Goal: Communication & Community: Answer question/provide support

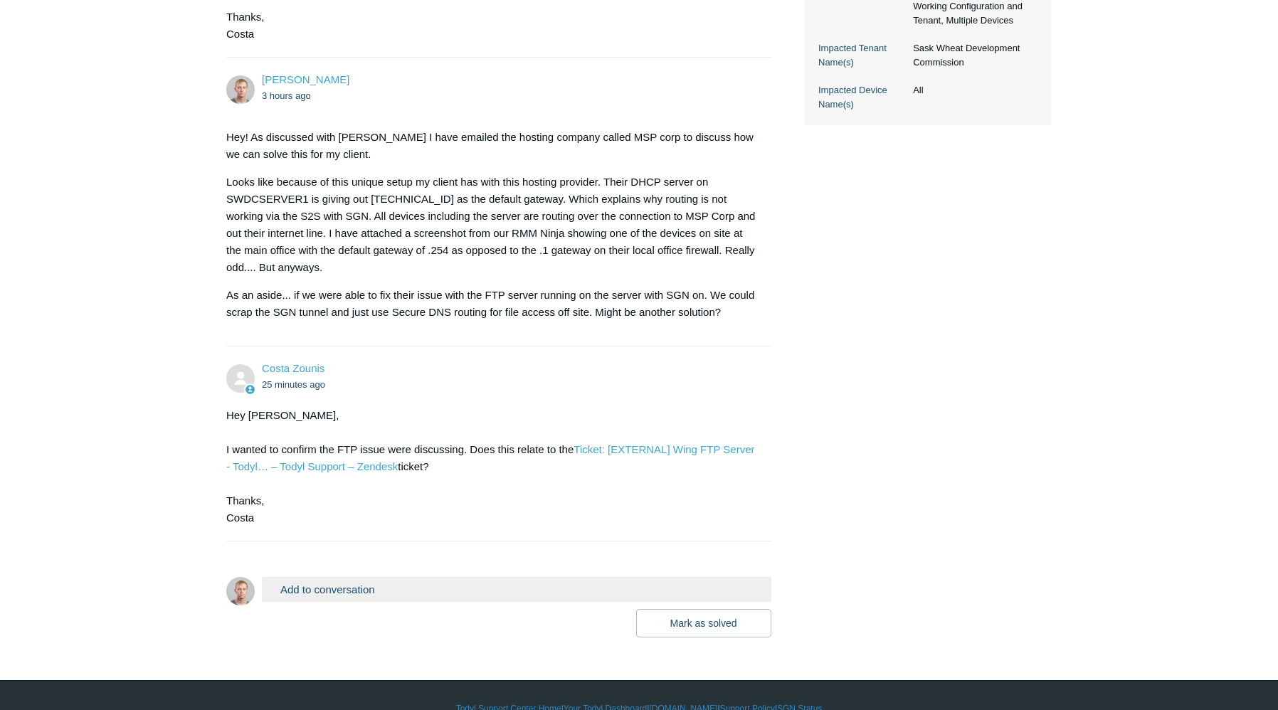
scroll to position [498, 0]
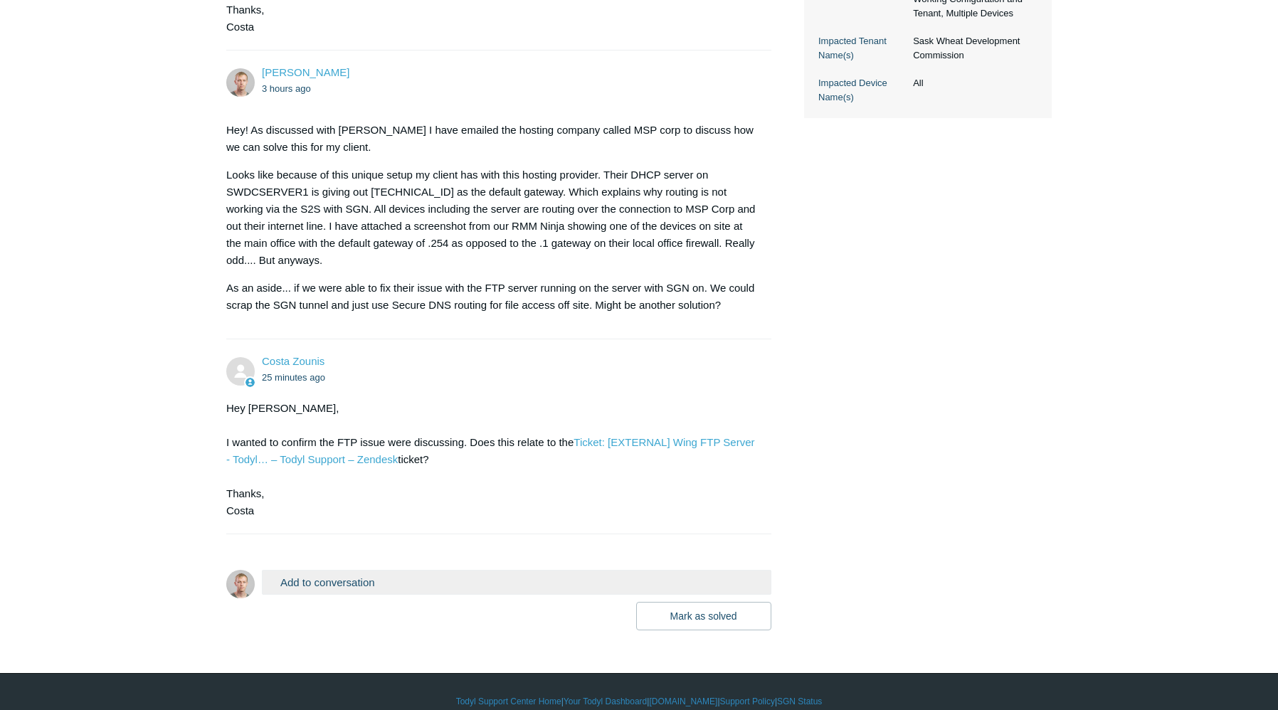
click at [482, 583] on button "Add to conversation" at bounding box center [516, 582] width 509 height 25
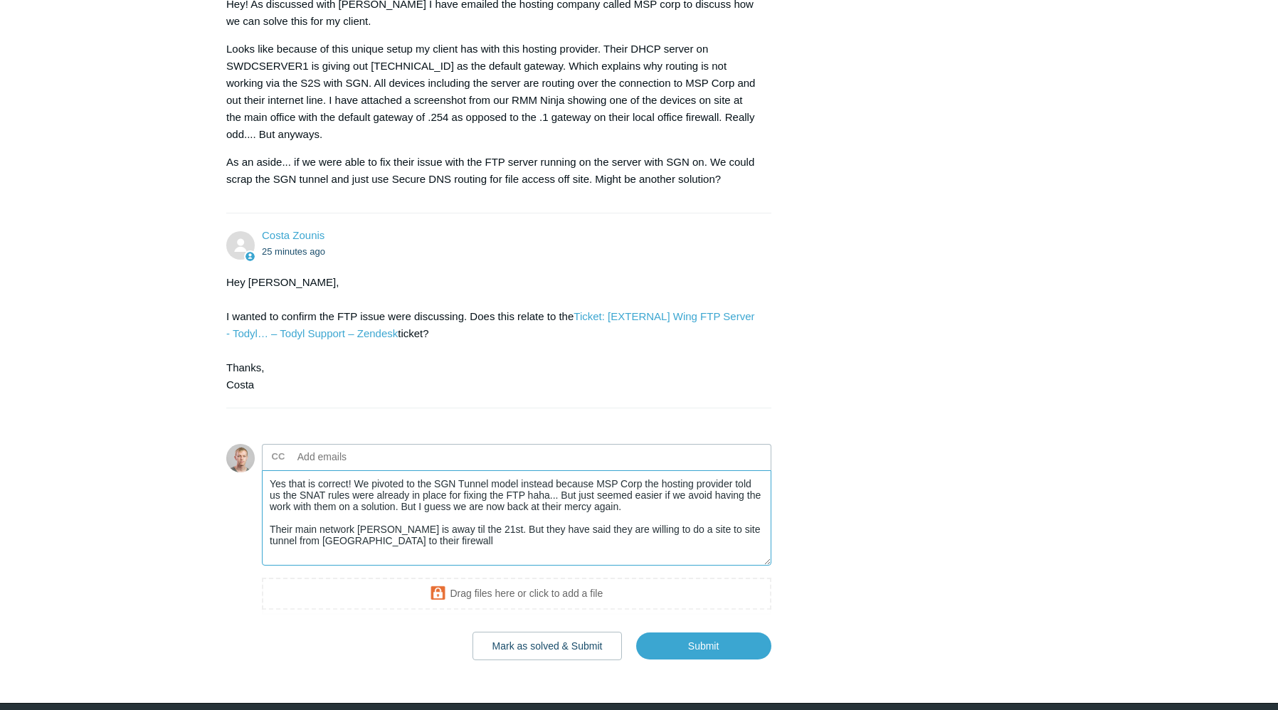
scroll to position [640, 0]
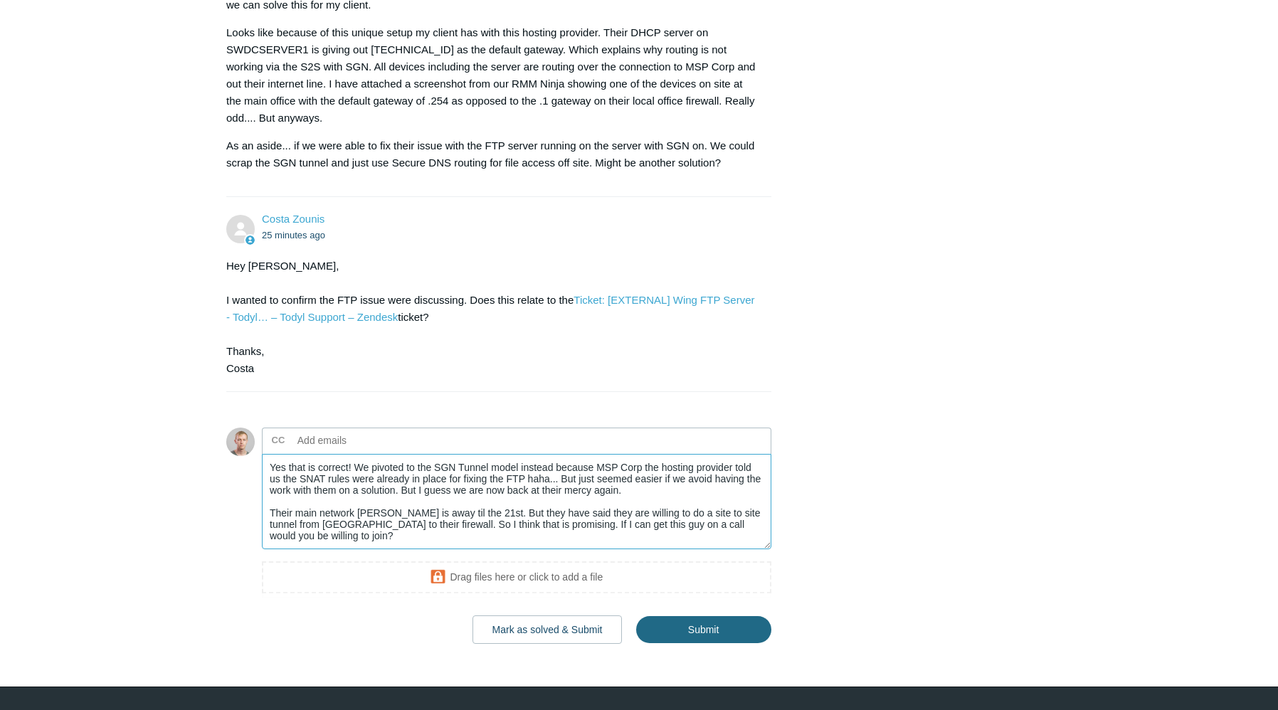
type textarea "Yes that is correct! We pivoted to the SGN Tunnel model instead because MSP Cor…"
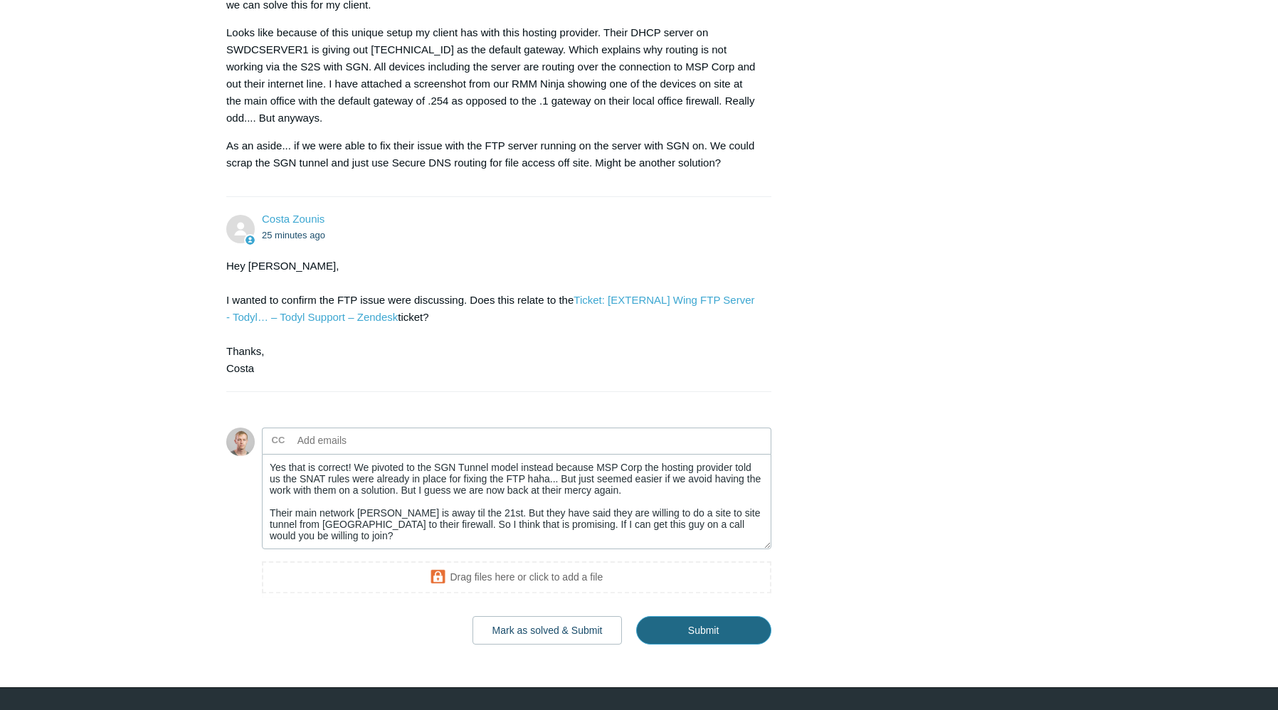
click at [719, 617] on input "Submit" at bounding box center [703, 630] width 135 height 28
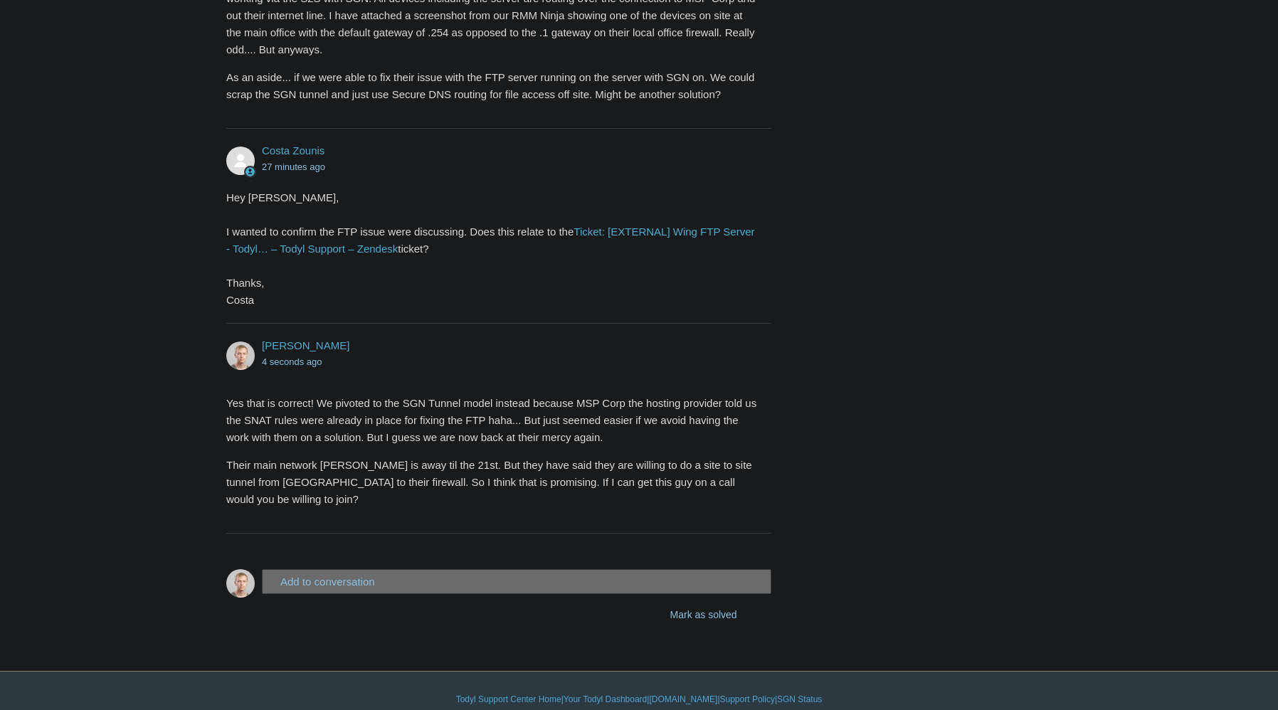
scroll to position [707, 0]
